Goal: Task Accomplishment & Management: Complete application form

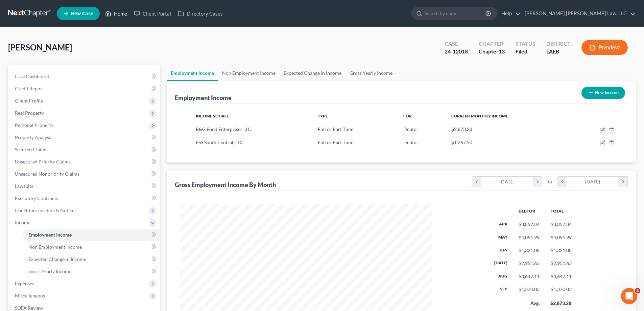
click at [118, 12] on link "Home" at bounding box center [116, 13] width 29 height 12
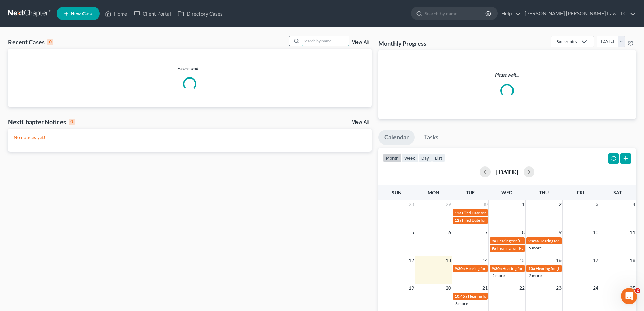
click at [322, 42] on input "search" at bounding box center [325, 41] width 47 height 10
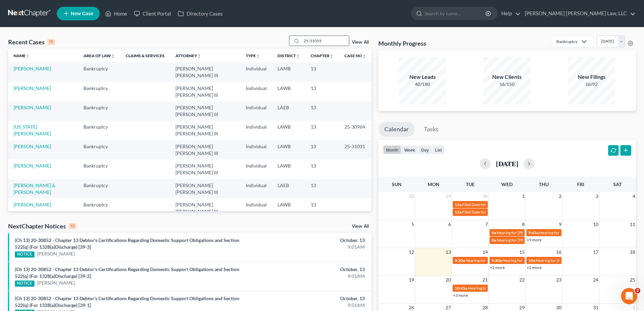
click at [330, 42] on input "25-31055" at bounding box center [325, 41] width 47 height 10
drag, startPoint x: 330, startPoint y: 42, endPoint x: 187, endPoint y: 43, distance: 143.0
click at [235, 44] on div "Recent Cases 15 25-31055 View All" at bounding box center [189, 41] width 363 height 13
type input "25-31055"
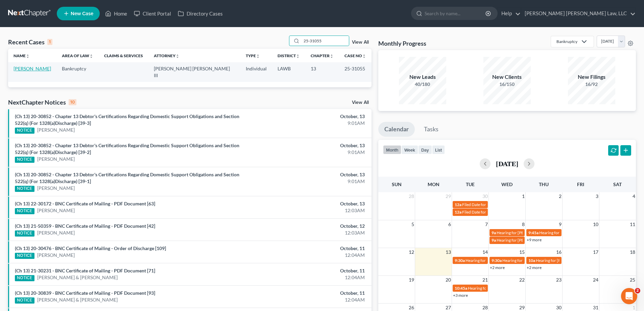
click at [33, 69] on link "[PERSON_NAME]" at bounding box center [33, 69] width 38 height 6
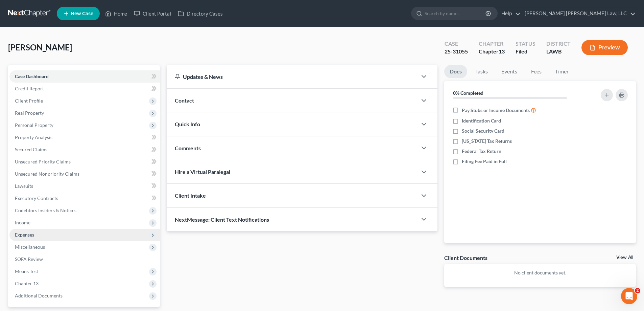
click at [27, 233] on span "Expenses" at bounding box center [24, 235] width 19 height 6
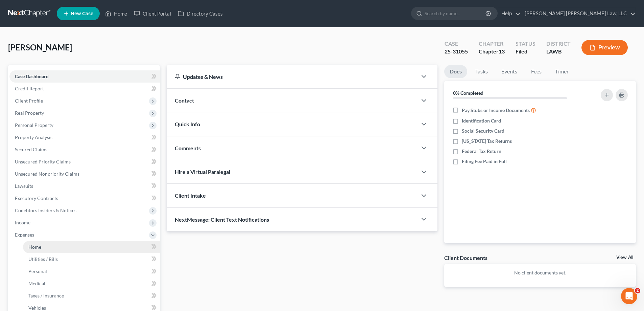
click at [31, 242] on link "Home" at bounding box center [91, 247] width 137 height 12
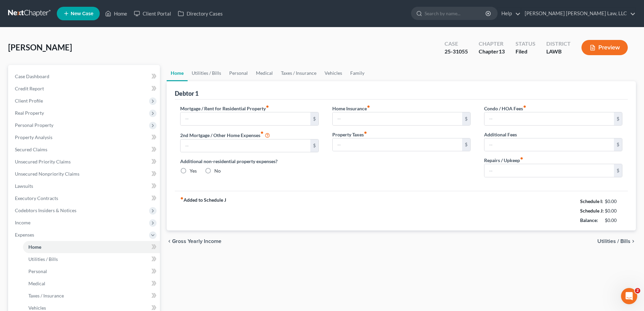
type input "0.00"
radio input "true"
type input "93.33"
type input "0.00"
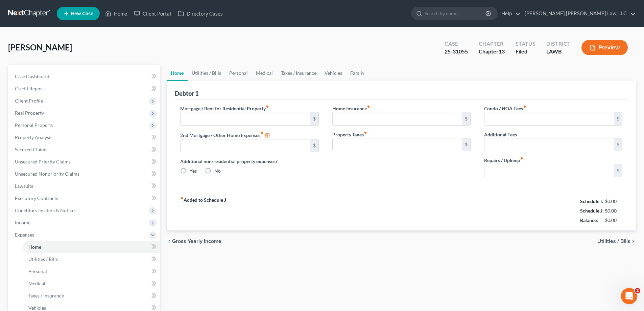
type input "0.00"
radio input "true"
type input "93.33"
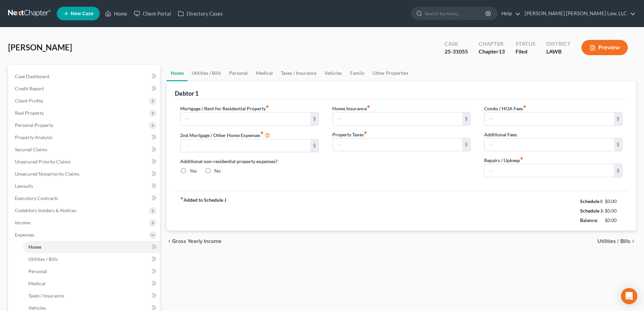
type input "0.00"
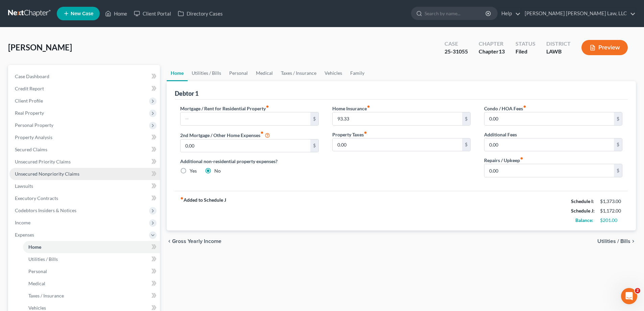
click at [56, 171] on span "Unsecured Nonpriority Claims" at bounding box center [47, 174] width 65 height 6
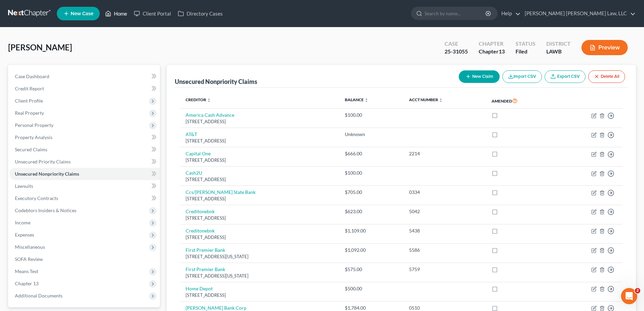
click at [121, 14] on link "Home" at bounding box center [116, 13] width 29 height 12
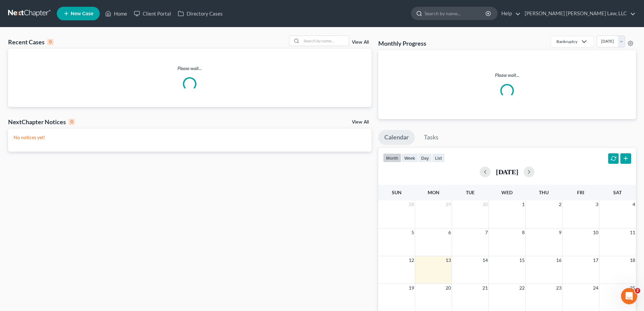
click at [487, 15] on input "search" at bounding box center [456, 13] width 62 height 13
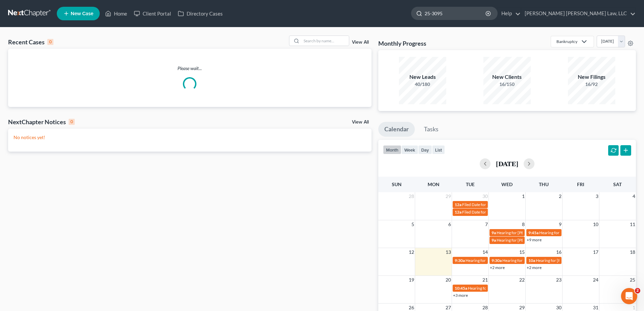
type input "25-30950"
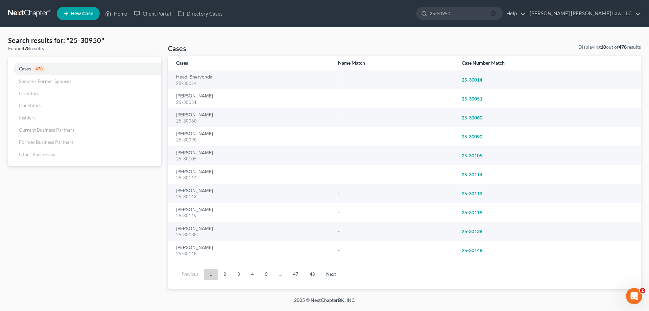
drag, startPoint x: 545, startPoint y: 13, endPoint x: 442, endPoint y: 24, distance: 103.1
click at [496, 13] on icon "button" at bounding box center [493, 13] width 5 height 5
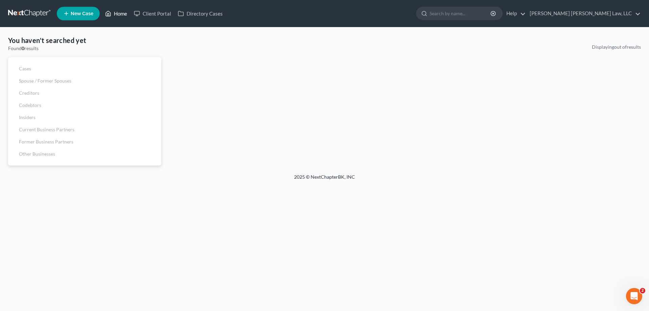
click at [129, 15] on link "Home" at bounding box center [116, 13] width 29 height 12
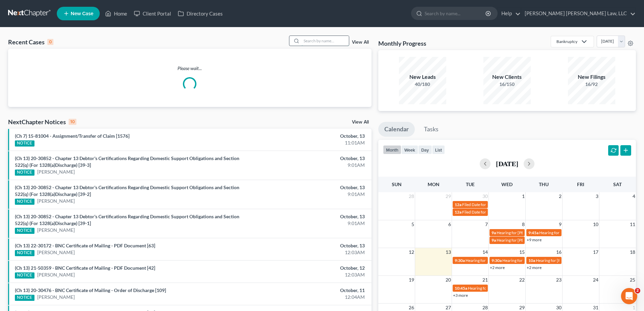
click at [322, 39] on input "search" at bounding box center [325, 41] width 47 height 10
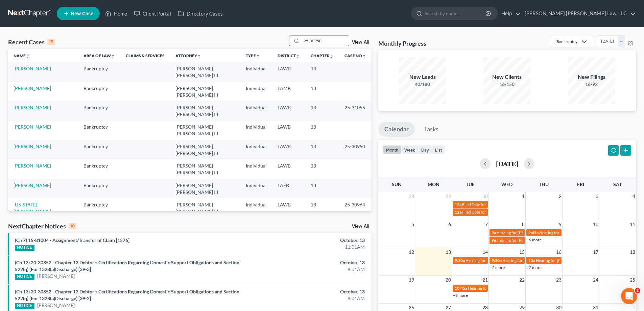
type input "25-30950"
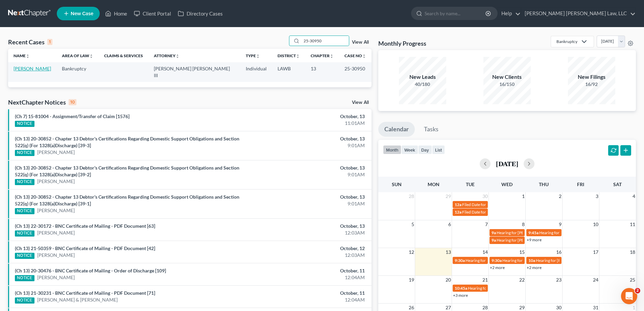
click at [20, 68] on link "Phillips, Mary" at bounding box center [33, 69] width 38 height 6
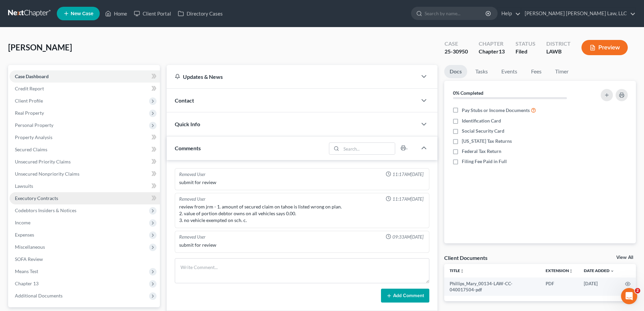
click at [61, 200] on link "Executory Contracts" at bounding box center [84, 198] width 150 height 12
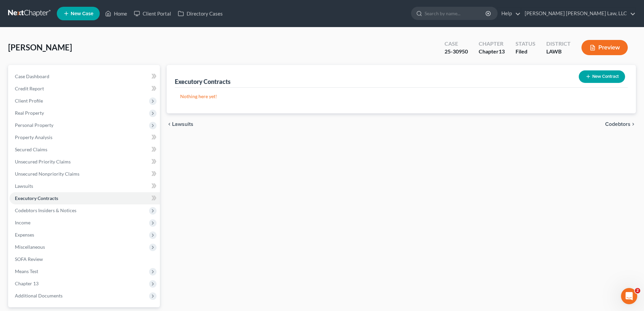
click at [613, 75] on button "New Contract" at bounding box center [602, 76] width 46 height 13
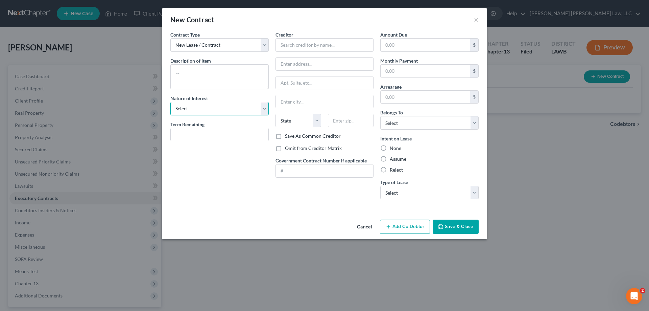
click at [227, 109] on select "Select Purchaser Agent Lessor Lessee" at bounding box center [219, 109] width 98 height 14
click at [233, 100] on div "Nature of Interest Select Purchaser Agent Lessor Lessee" at bounding box center [219, 105] width 98 height 21
click at [289, 48] on input "text" at bounding box center [325, 45] width 98 height 14
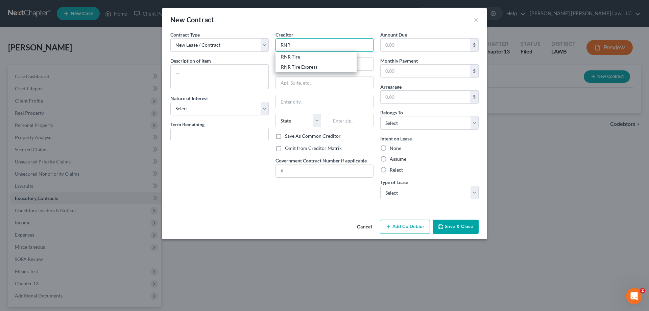
type input "RNR"
click at [393, 169] on label "Reject" at bounding box center [396, 169] width 13 height 7
click at [393, 169] on input "Reject" at bounding box center [395, 168] width 4 height 4
radio input "true"
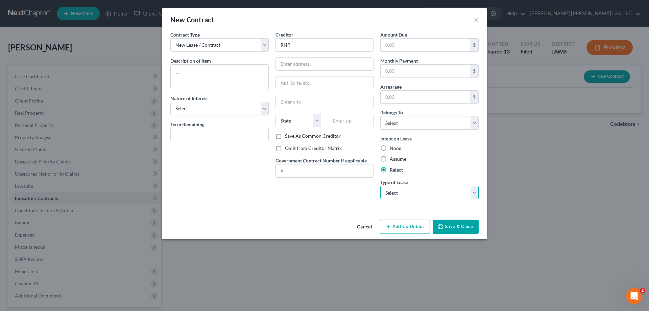
click at [417, 196] on select "Select Real Estate Car Other" at bounding box center [429, 193] width 98 height 14
select select "2"
click at [380, 186] on select "Select Real Estate Car Other" at bounding box center [429, 193] width 98 height 14
click at [363, 228] on button "Cancel" at bounding box center [365, 227] width 26 height 14
